Goal: Information Seeking & Learning: Learn about a topic

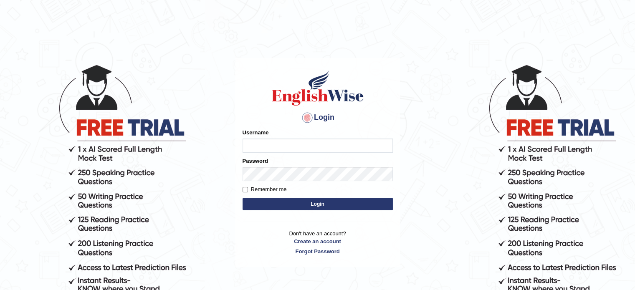
type input "Nigampatel"
click at [299, 201] on button "Login" at bounding box center [317, 204] width 150 height 13
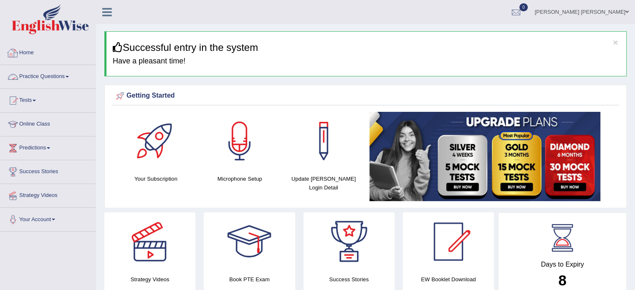
click at [53, 80] on link "Practice Questions" at bounding box center [47, 75] width 95 height 21
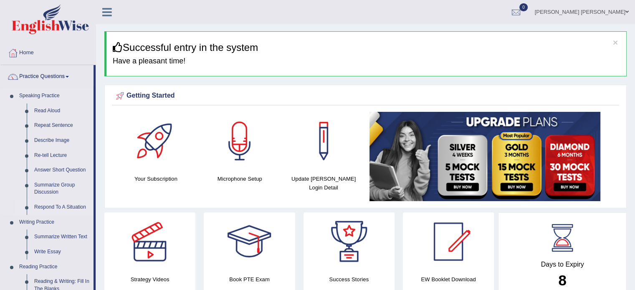
click at [60, 204] on link "Respond To A Situation" at bounding box center [61, 207] width 63 height 15
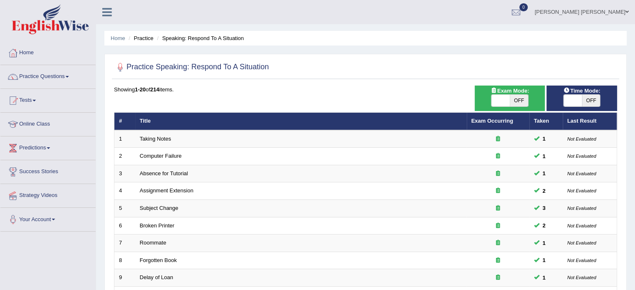
click at [502, 110] on div "Exam Mode: ON OFF" at bounding box center [510, 98] width 71 height 25
click at [502, 104] on span at bounding box center [500, 101] width 18 height 12
checkbox input "true"
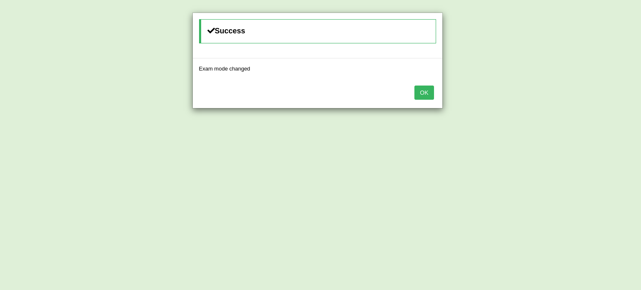
click at [427, 89] on button "OK" at bounding box center [423, 93] width 19 height 14
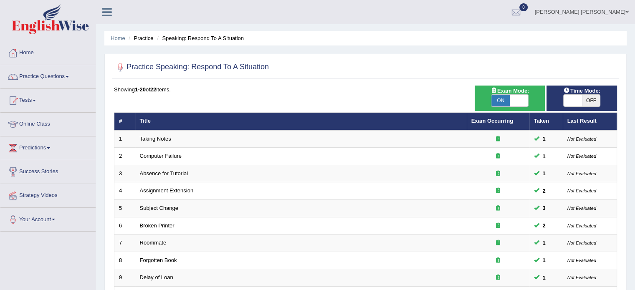
scroll to position [254, 0]
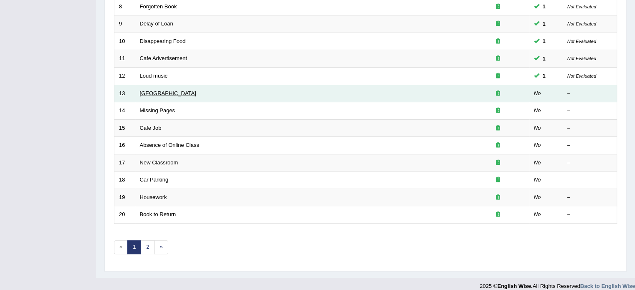
click at [160, 91] on link "[GEOGRAPHIC_DATA]" at bounding box center [168, 93] width 56 height 6
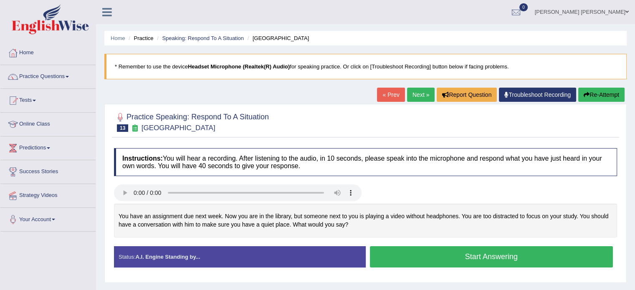
click at [396, 259] on button "Start Answering" at bounding box center [491, 256] width 243 height 21
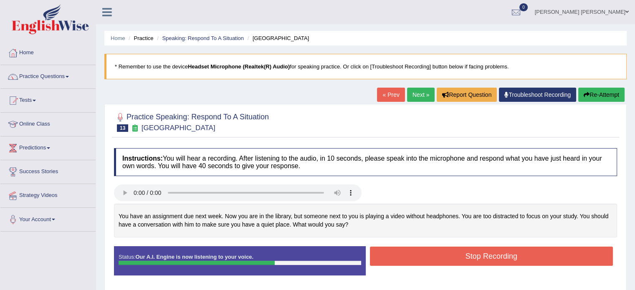
click at [396, 259] on button "Stop Recording" at bounding box center [491, 256] width 243 height 19
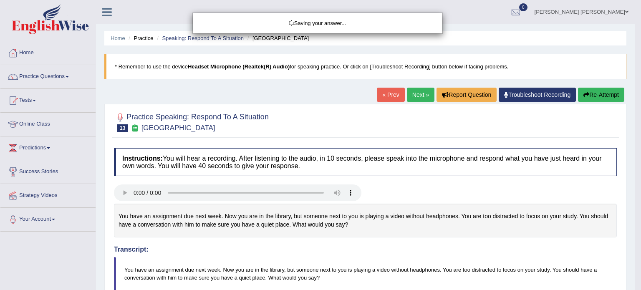
click at [634, 225] on div "Saving your answer..." at bounding box center [320, 145] width 641 height 290
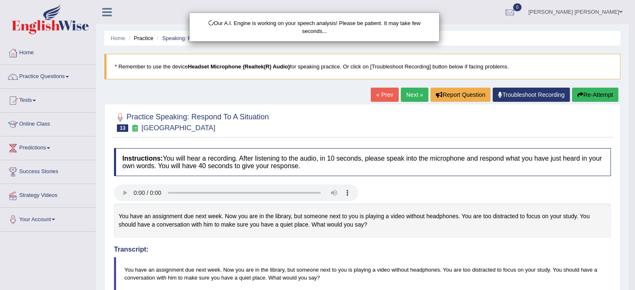
scroll to position [190, 0]
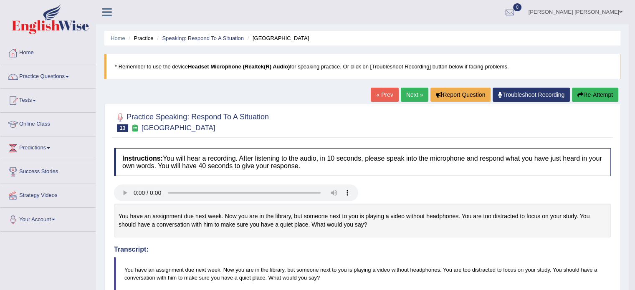
click at [422, 90] on link "Next »" at bounding box center [415, 95] width 28 height 14
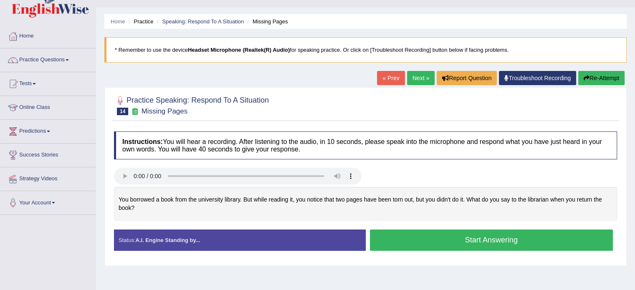
scroll to position [43, 0]
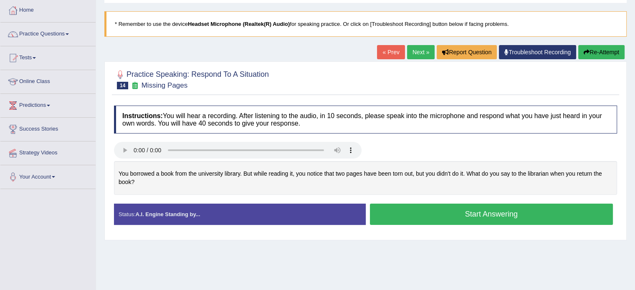
click at [448, 208] on button "Start Answering" at bounding box center [491, 214] width 243 height 21
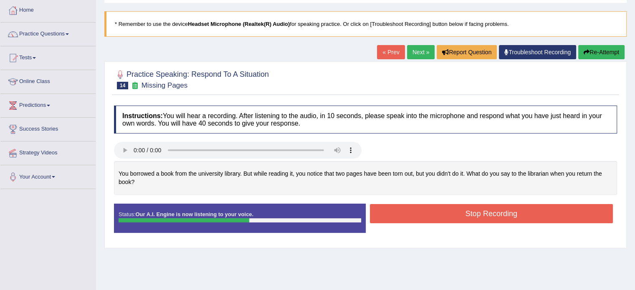
click at [448, 208] on button "Stop Recording" at bounding box center [491, 213] width 243 height 19
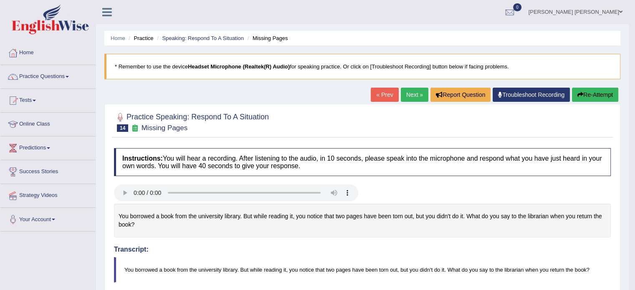
scroll to position [0, 0]
click at [414, 95] on link "Next »" at bounding box center [415, 95] width 28 height 14
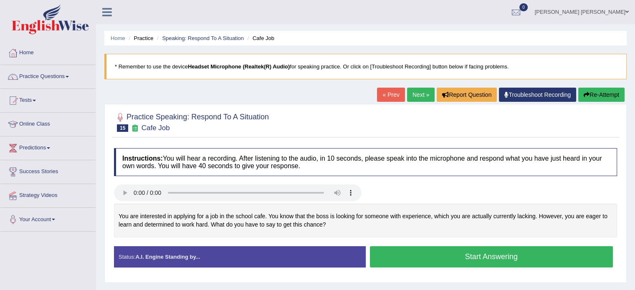
click at [374, 258] on button "Start Answering" at bounding box center [491, 256] width 243 height 21
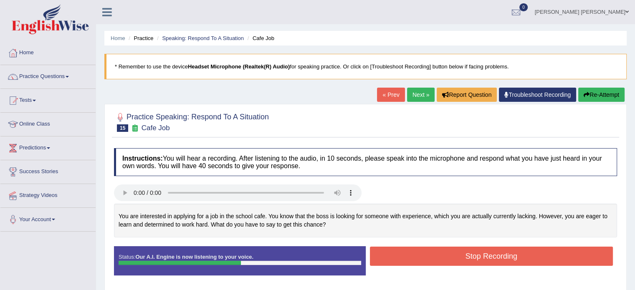
click at [374, 258] on button "Stop Recording" at bounding box center [491, 256] width 243 height 19
